Goal: Check status: Check status

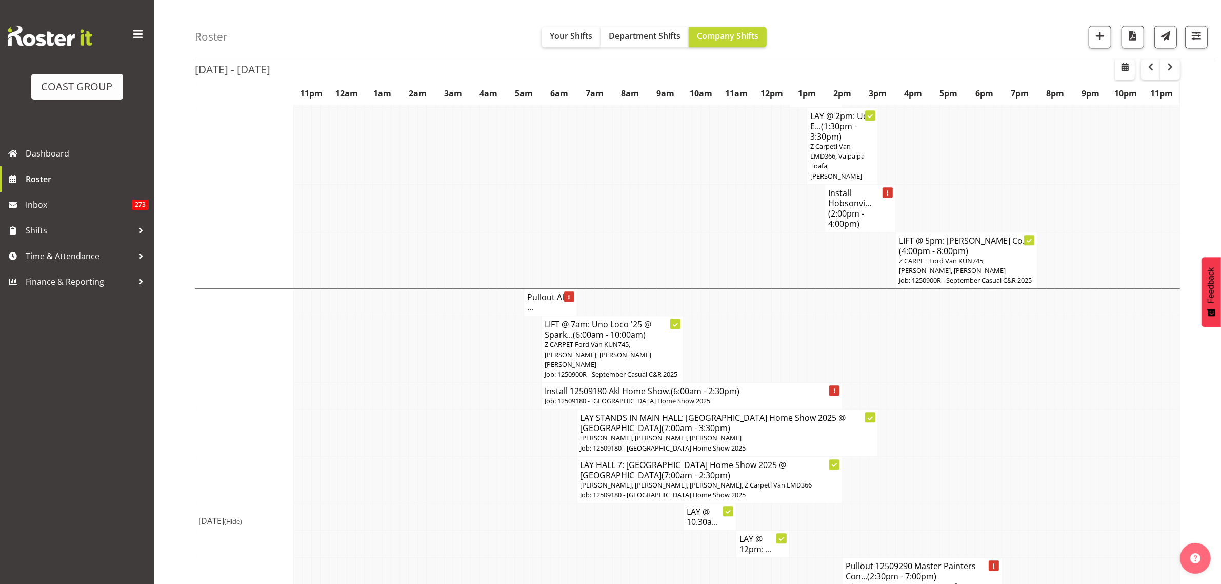
scroll to position [3142, 0]
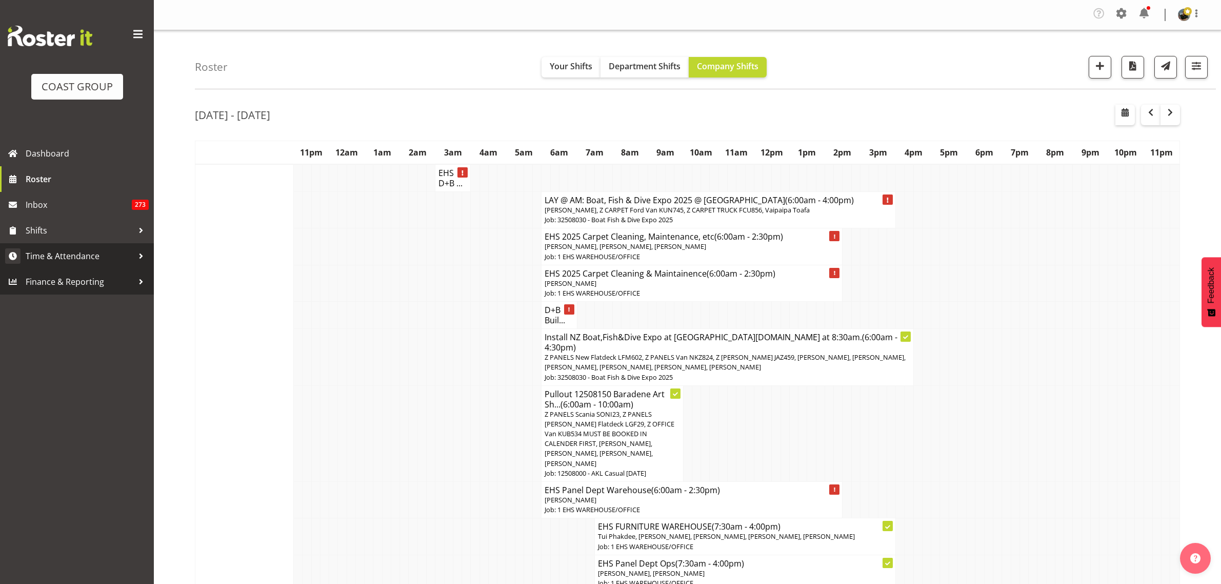
scroll to position [4232, 0]
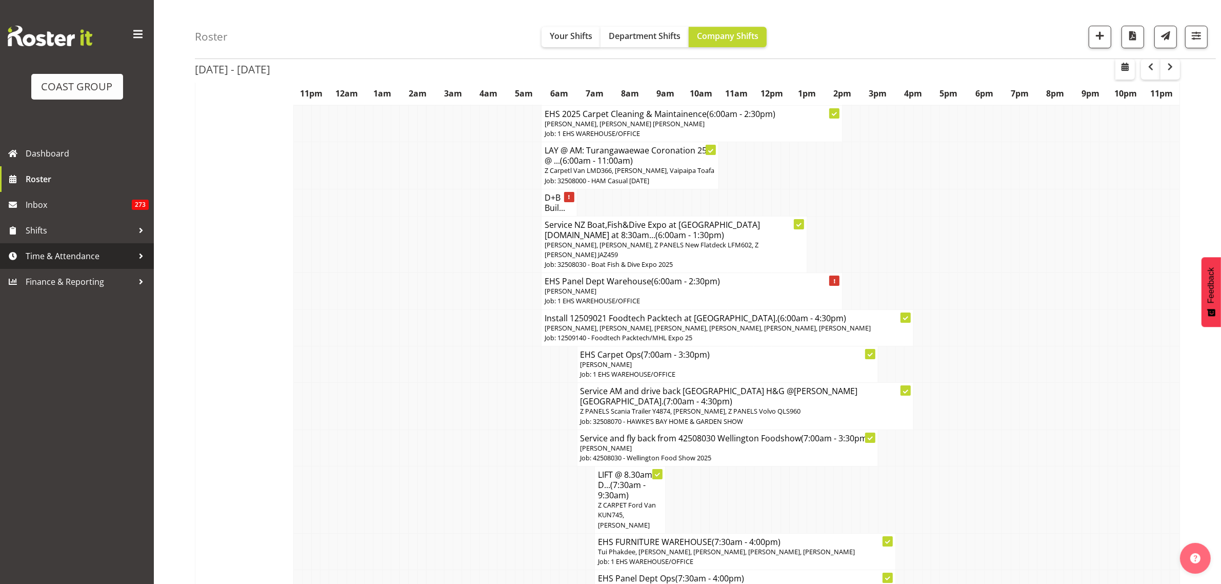
click at [55, 251] on span "Time & Attendance" at bounding box center [80, 255] width 108 height 15
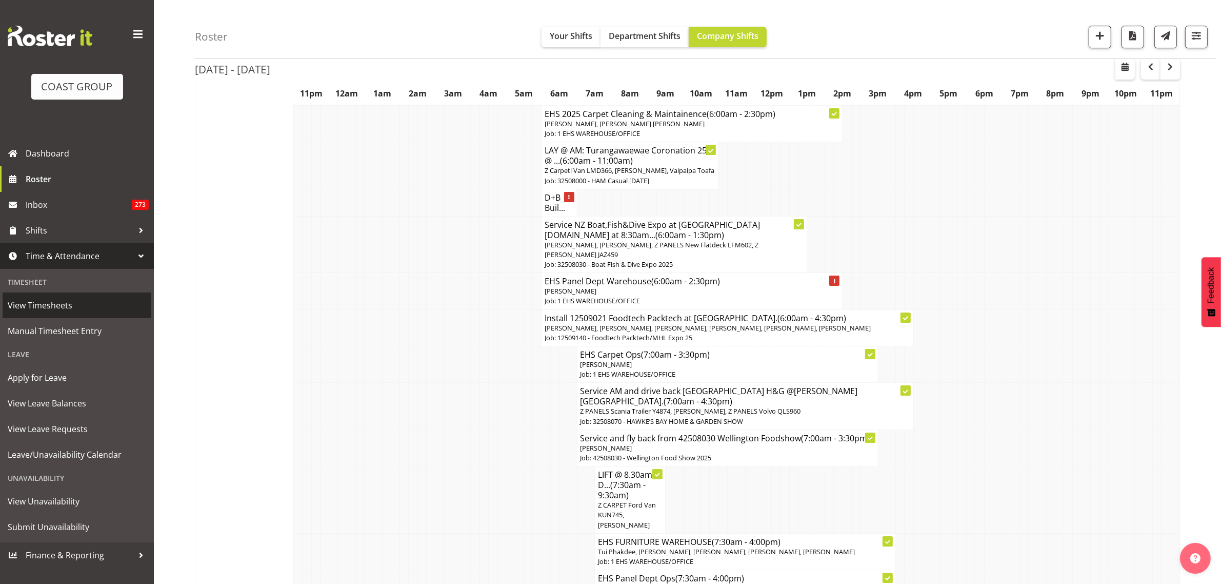
click at [39, 308] on span "View Timesheets" at bounding box center [77, 305] width 139 height 15
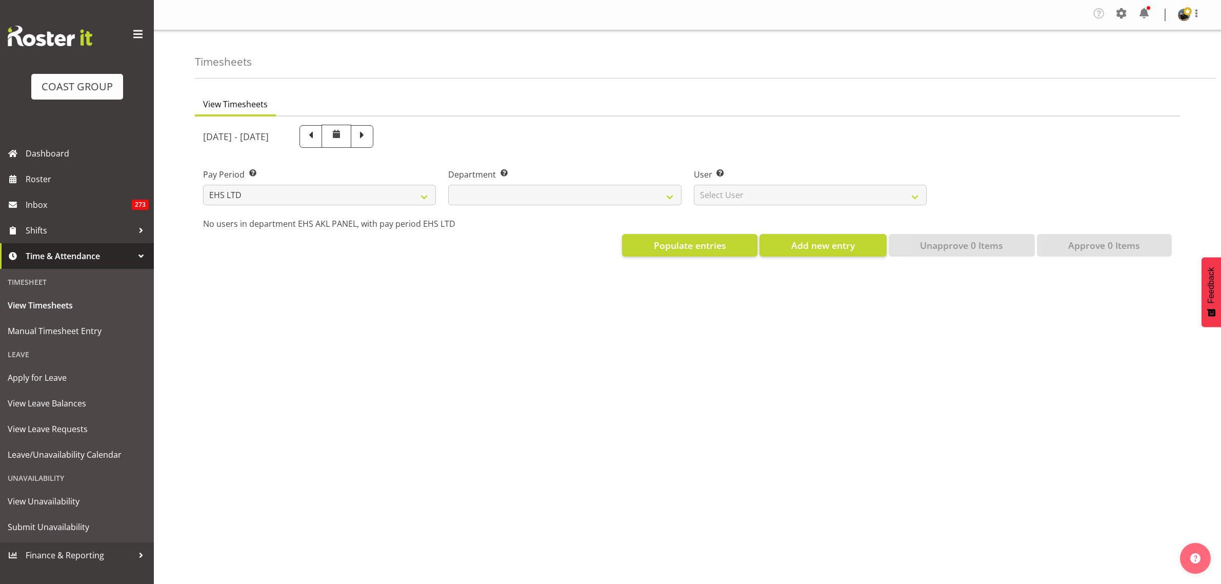
select select "7"
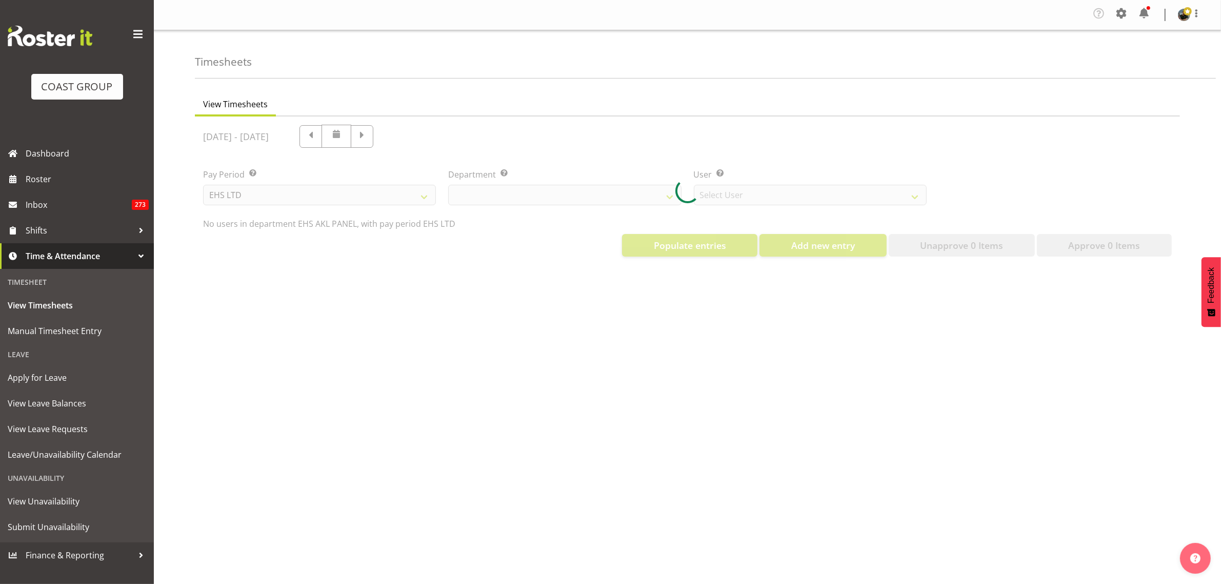
select select "39"
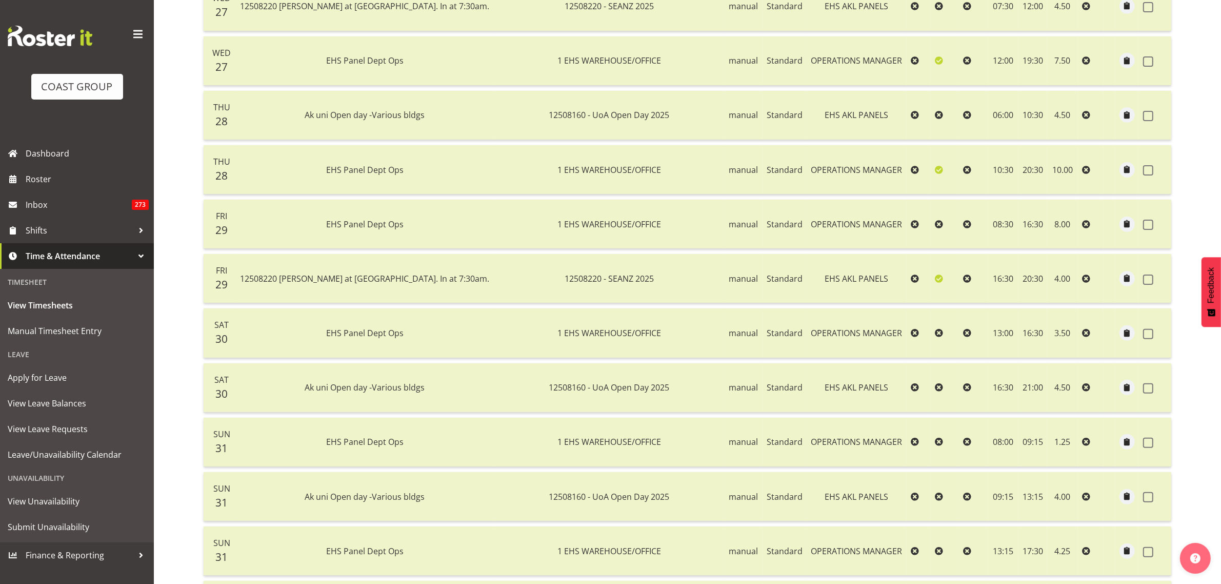
scroll to position [64, 0]
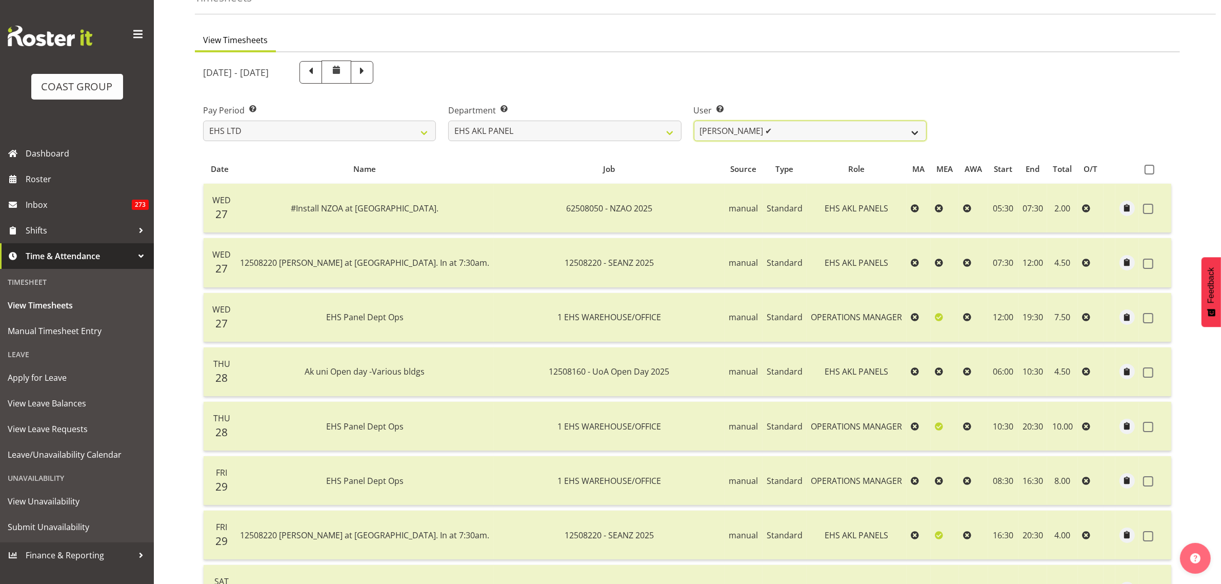
click at [913, 130] on select "Abe Denton ✔ Cameron Phillips ❌ Chad Phillips ✔ Emmett Denton ✔ Fiona Berghoffe…" at bounding box center [810, 131] width 233 height 21
select select "11285"
click at [694, 121] on select "Abe Denton ✔ Cameron Phillips ❌ Chad Phillips ✔ Emmett Denton ✔ Fiona Berghoffe…" at bounding box center [810, 131] width 233 height 21
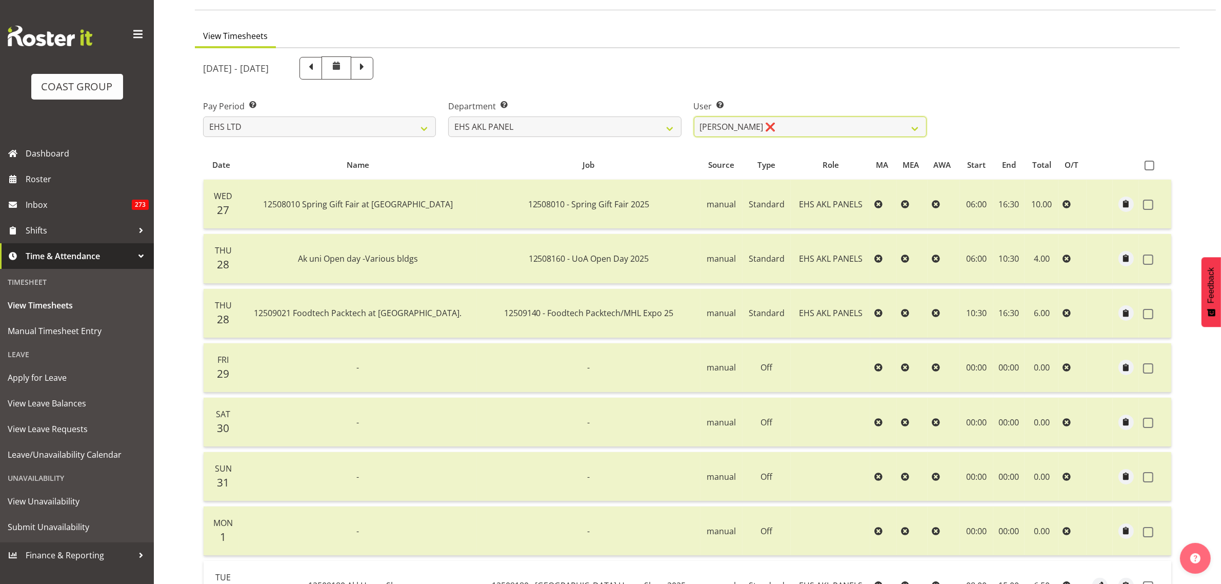
scroll to position [187, 0]
